Goal: Find specific page/section: Find specific page/section

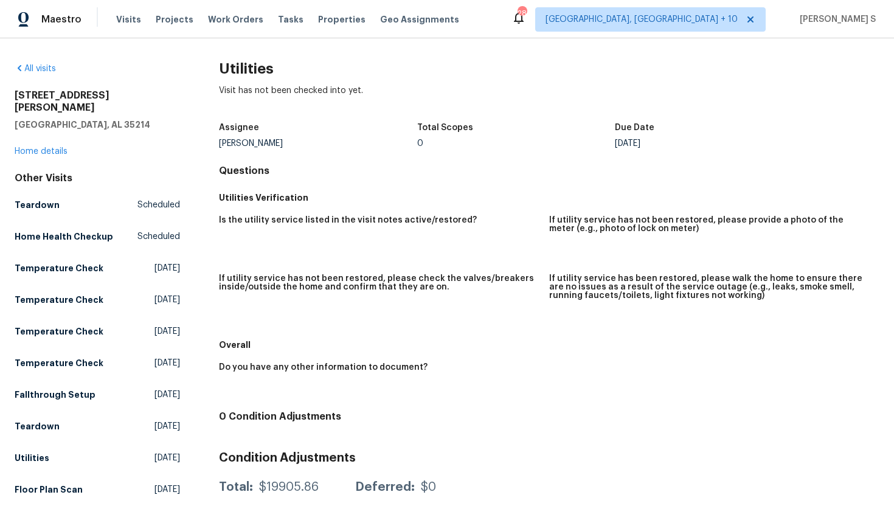
drag, startPoint x: 285, startPoint y: 140, endPoint x: 208, endPoint y: 143, distance: 76.7
click at [208, 143] on div "All visits 436 Henry St Birmingham, AL 35214 Home details Other Visits Teardown…" at bounding box center [447, 366] width 865 height 606
copy div "Brian Holloway"
drag, startPoint x: 97, startPoint y: 111, endPoint x: 9, endPoint y: 98, distance: 88.6
click at [9, 98] on div "All visits 436 Henry St Birmingham, AL 35214 Home details Other Visits Teardown…" at bounding box center [447, 272] width 894 height 468
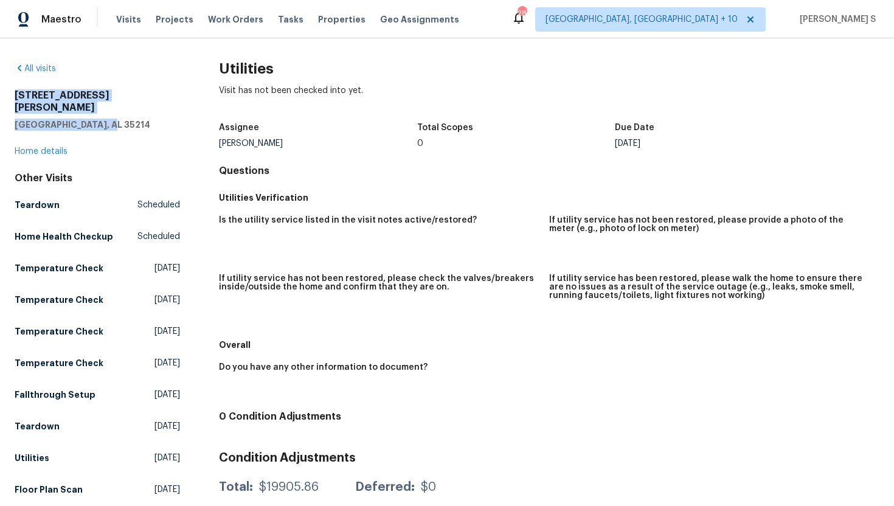
copy div "436 Henry St Birmingham, AL 35214"
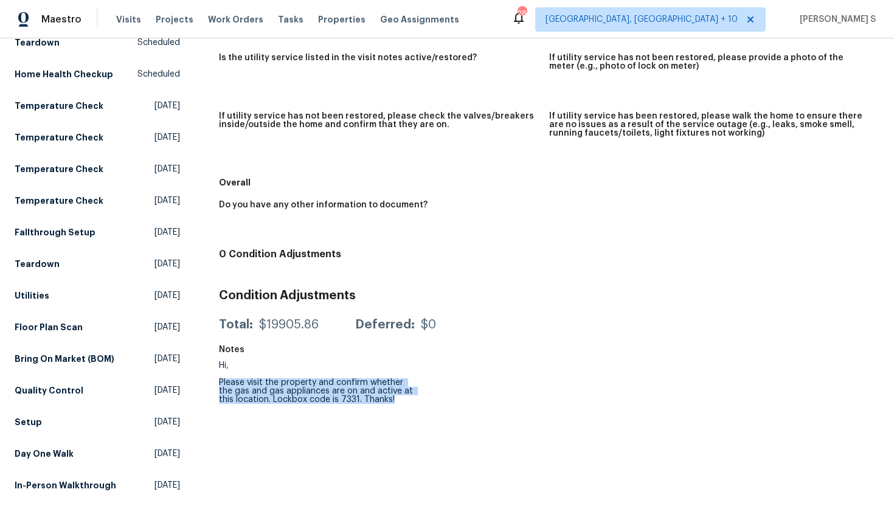
drag, startPoint x: 218, startPoint y: 384, endPoint x: 412, endPoint y: 414, distance: 197.0
click at [412, 414] on div "All visits 436 Henry St Birmingham, AL 35214 Home details Other Visits Teardown…" at bounding box center [447, 203] width 865 height 606
copy div "Please visit the property and confirm whether the gas and gas appliances are on…"
